Goal: Register for event/course

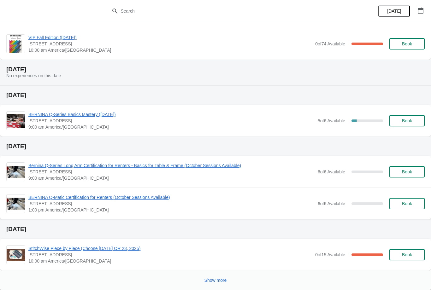
scroll to position [247, 0]
click at [212, 279] on span "Show more" at bounding box center [216, 280] width 22 height 5
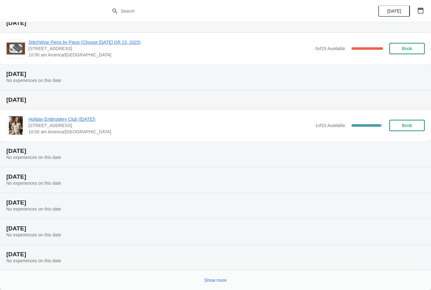
scroll to position [505, 0]
click at [213, 278] on span "Show more" at bounding box center [216, 280] width 22 height 5
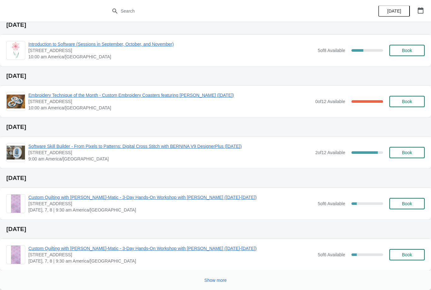
scroll to position [864, 0]
click at [231, 197] on span "Custom Quilting with [PERSON_NAME]-Matic - 3-Day Hands-On Workshop with [PERSON…" at bounding box center [171, 197] width 286 height 6
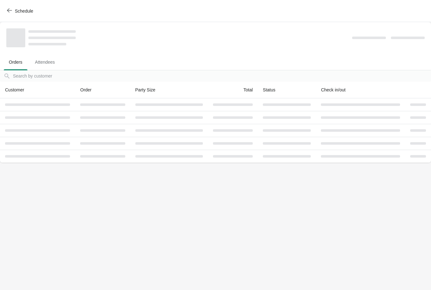
scroll to position [0, 0]
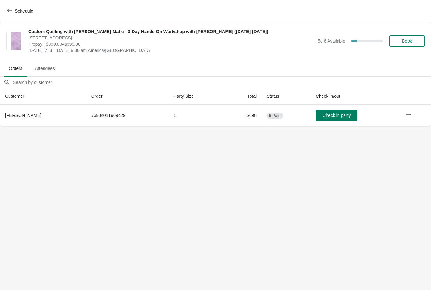
click at [9, 10] on icon "button" at bounding box center [9, 11] width 5 height 4
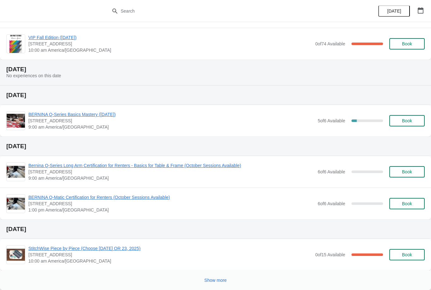
scroll to position [247, 0]
click at [207, 281] on span "Show more" at bounding box center [216, 280] width 22 height 5
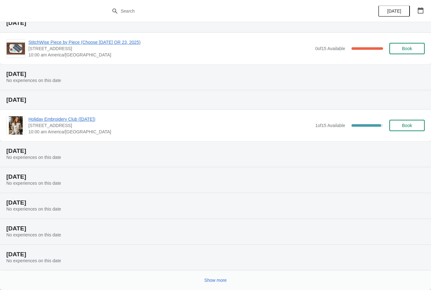
scroll to position [505, 0]
click at [210, 280] on span "Show more" at bounding box center [216, 280] width 22 height 5
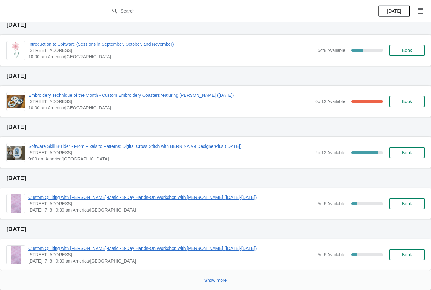
scroll to position [864, 0]
click at [82, 199] on span "Custom Quilting with [PERSON_NAME]-Matic - 3-Day Hands-On Workshop with [PERSON…" at bounding box center [171, 197] width 286 height 6
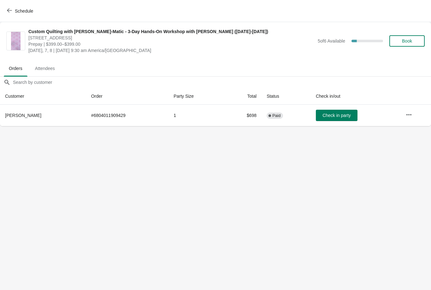
scroll to position [0, 0]
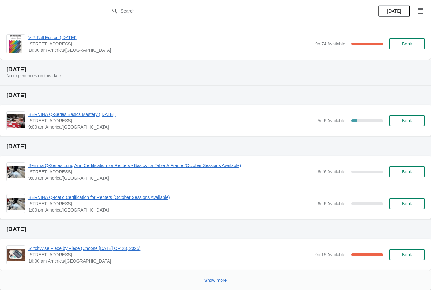
scroll to position [247, 0]
click at [212, 281] on span "Show more" at bounding box center [216, 280] width 22 height 5
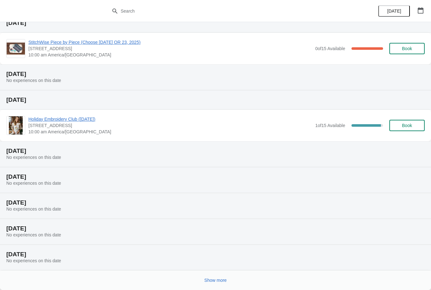
scroll to position [505, 0]
click at [215, 277] on button "Show more" at bounding box center [215, 280] width 27 height 11
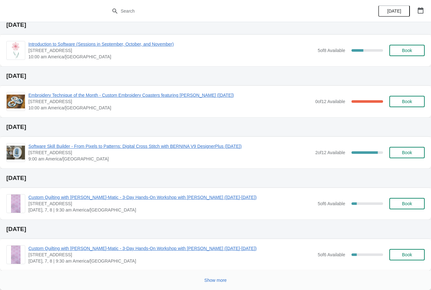
scroll to position [864, 0]
click at [184, 195] on span "Custom Quilting with [PERSON_NAME]-Matic - 3-Day Hands-On Workshop with [PERSON…" at bounding box center [171, 197] width 286 height 6
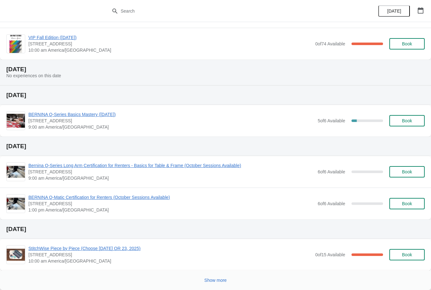
scroll to position [247, 0]
click at [212, 281] on span "Show more" at bounding box center [216, 280] width 22 height 5
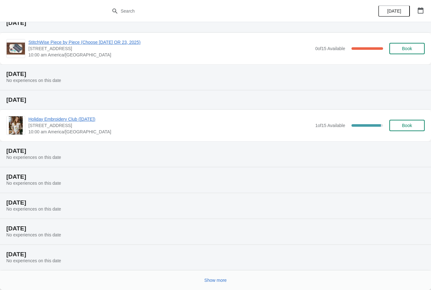
click at [212, 281] on span "Show more" at bounding box center [216, 280] width 22 height 5
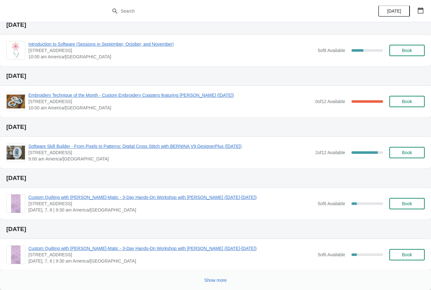
scroll to position [864, 0]
click at [186, 198] on span "Custom Quilting with [PERSON_NAME]-Matic - 3-Day Hands-On Workshop with [PERSON…" at bounding box center [171, 197] width 286 height 6
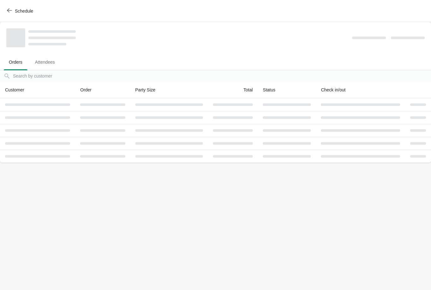
scroll to position [0, 0]
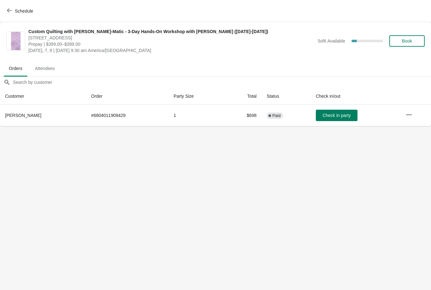
click at [48, 65] on span "Attendees" at bounding box center [45, 68] width 30 height 11
